Goal: Transaction & Acquisition: Purchase product/service

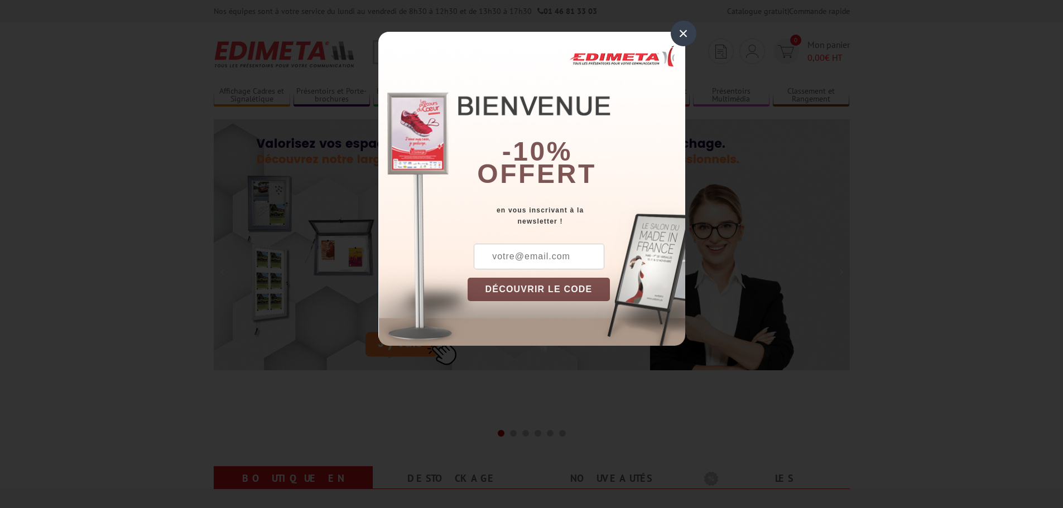
click at [688, 33] on div "×" at bounding box center [684, 34] width 26 height 26
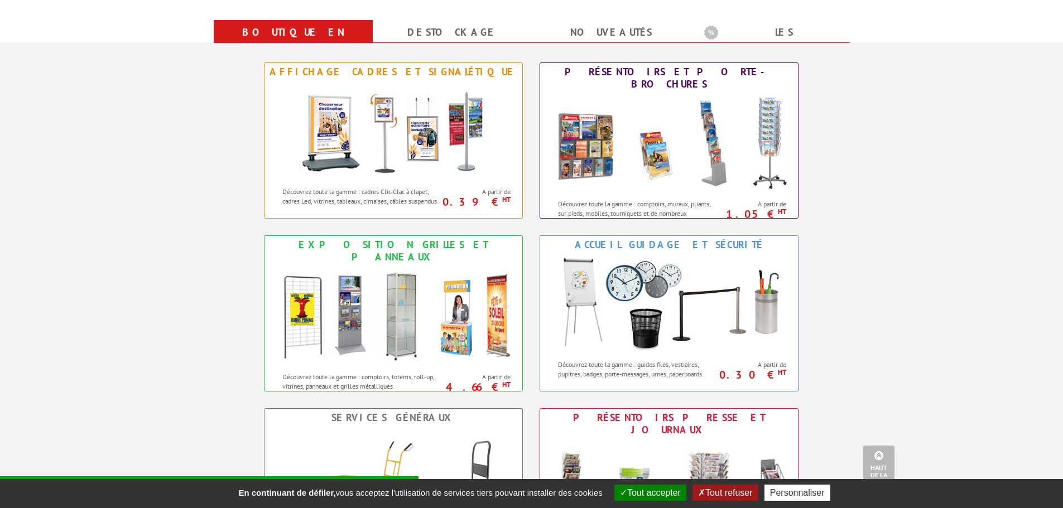
scroll to position [502, 0]
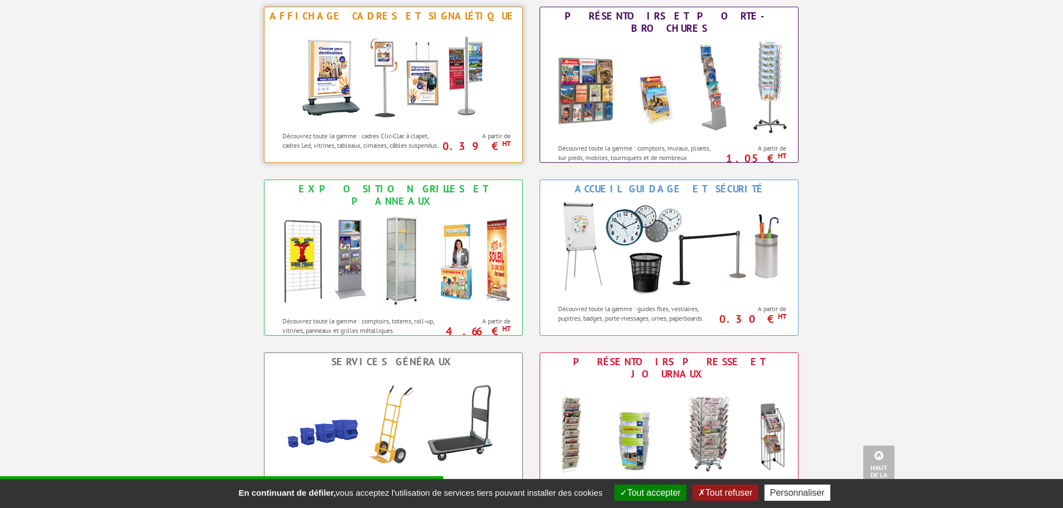
click at [416, 108] on img at bounding box center [393, 75] width 206 height 100
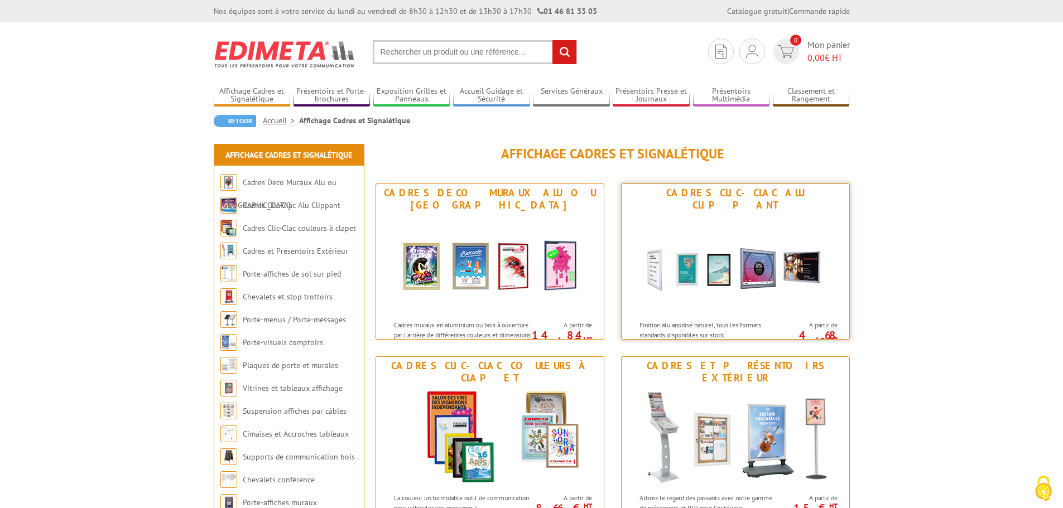
click at [708, 287] on img at bounding box center [735, 264] width 206 height 100
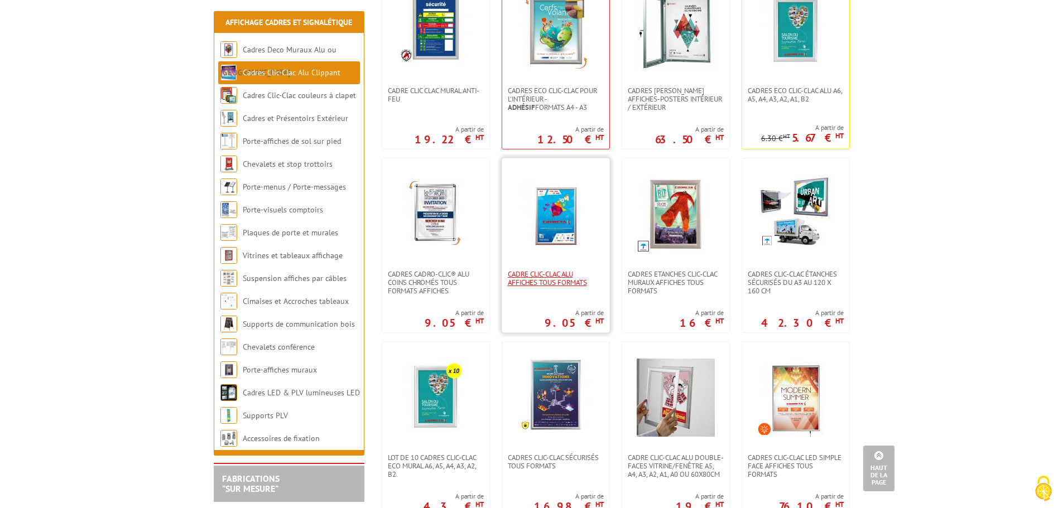
scroll to position [335, 0]
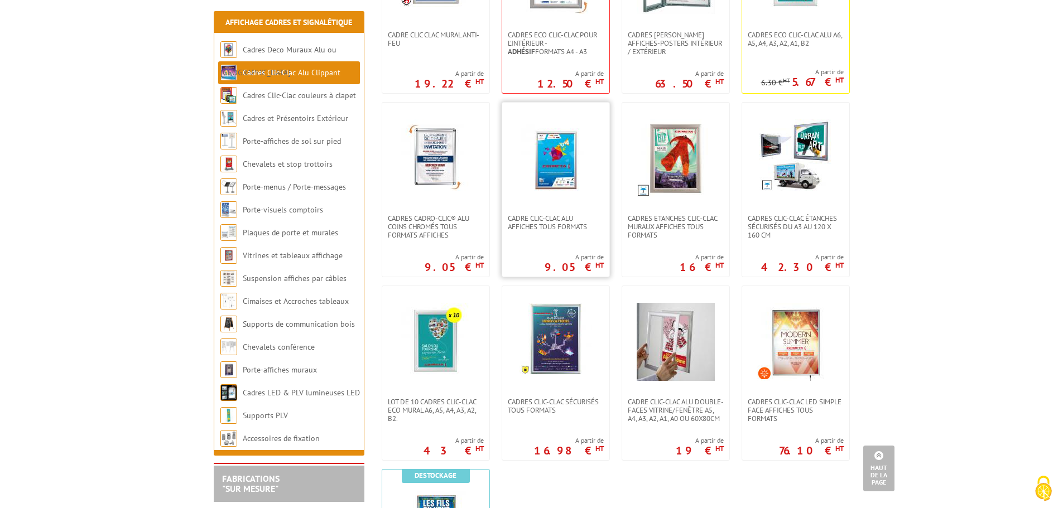
click at [556, 184] on img at bounding box center [556, 158] width 78 height 78
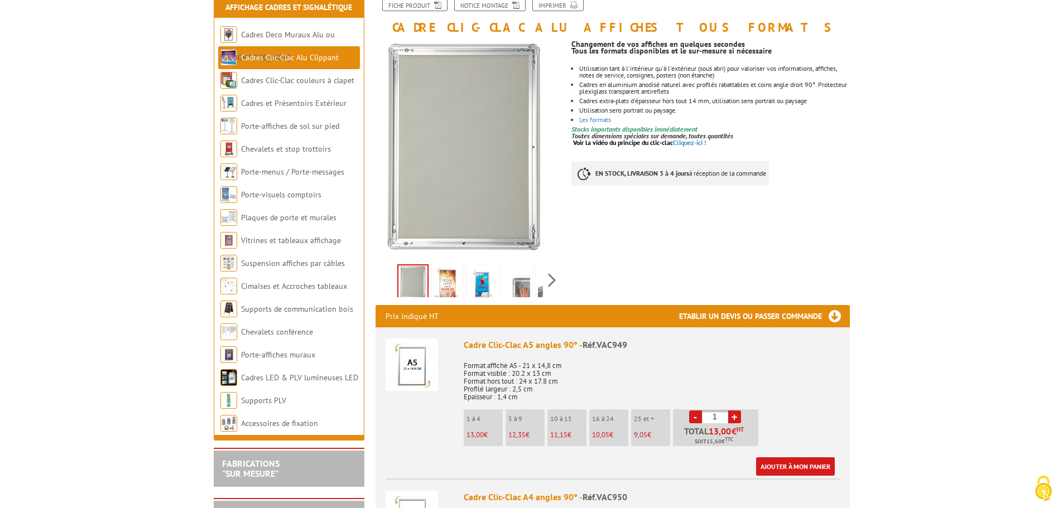
scroll to position [167, 0]
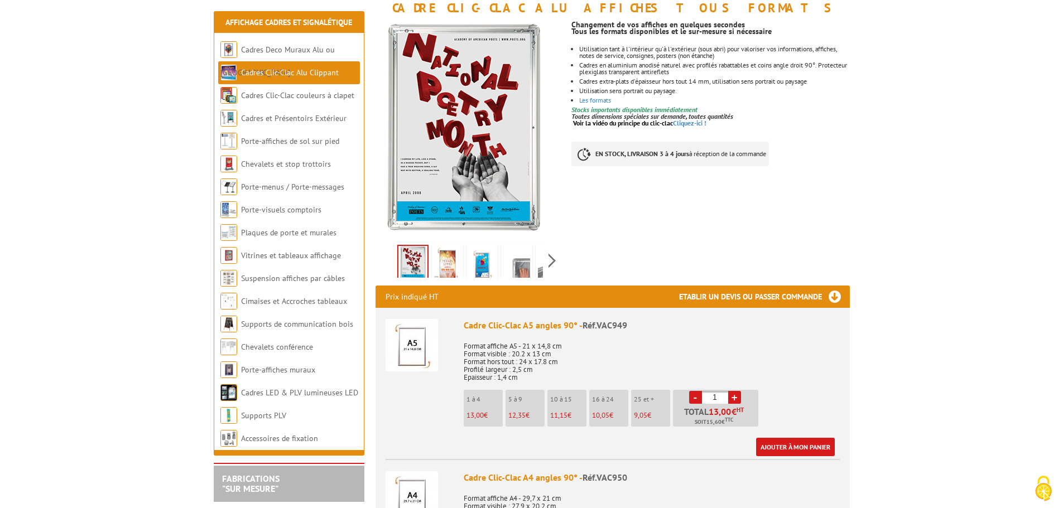
click at [735, 398] on link "+" at bounding box center [734, 397] width 13 height 13
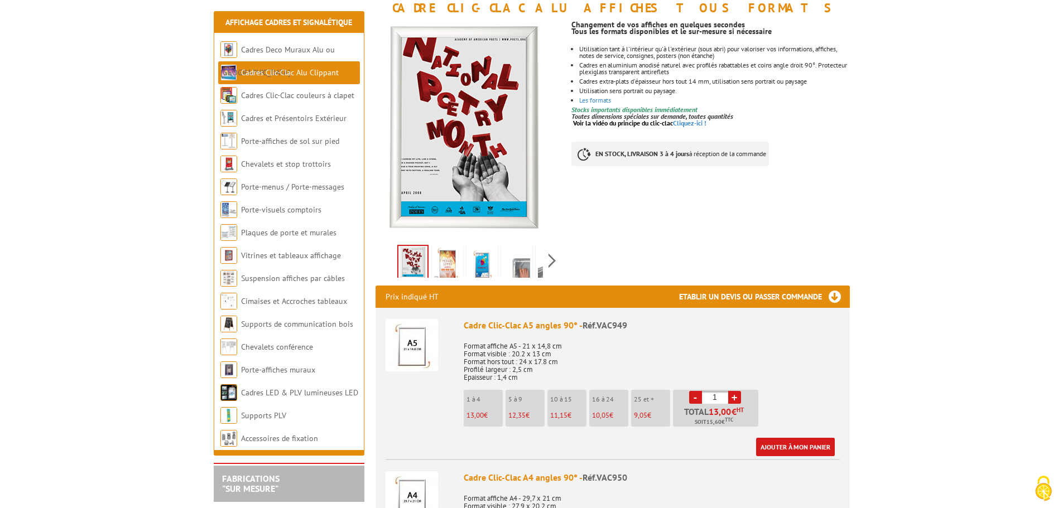
type input "2"
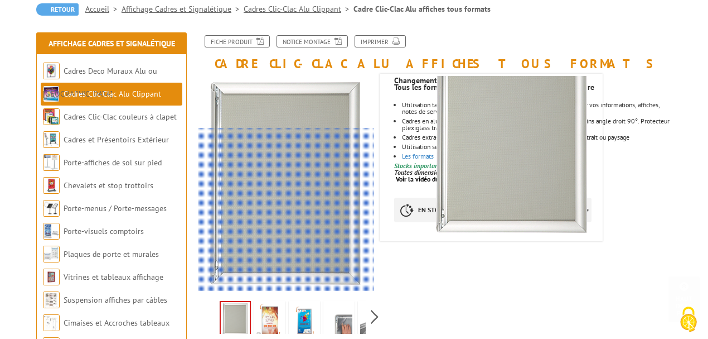
scroll to position [0, 0]
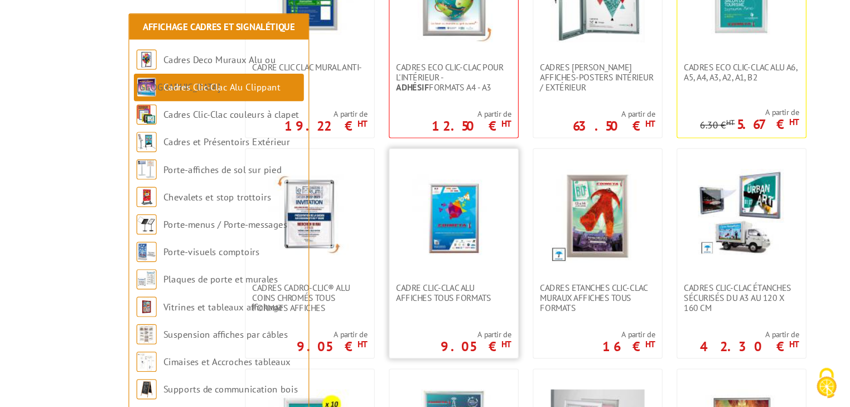
scroll to position [314, 0]
